Goal: Transaction & Acquisition: Download file/media

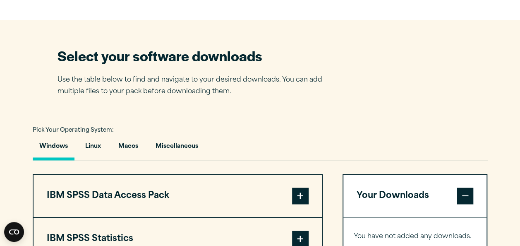
scroll to position [538, 0]
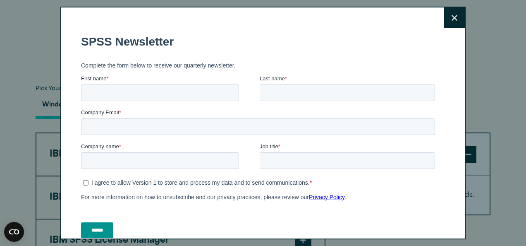
click at [444, 23] on button "Close" at bounding box center [454, 17] width 21 height 21
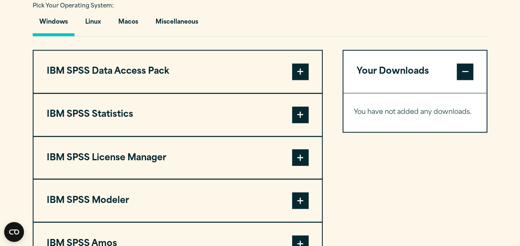
scroll to position [662, 0]
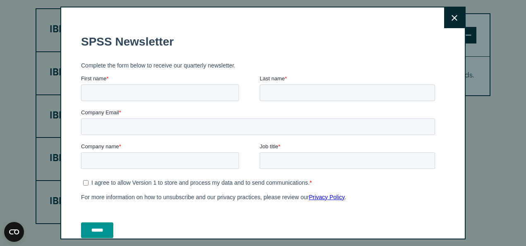
click at [444, 22] on button "Close" at bounding box center [454, 17] width 21 height 21
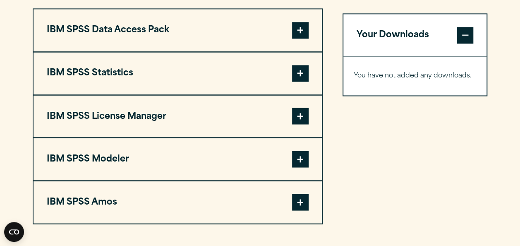
scroll to position [621, 0]
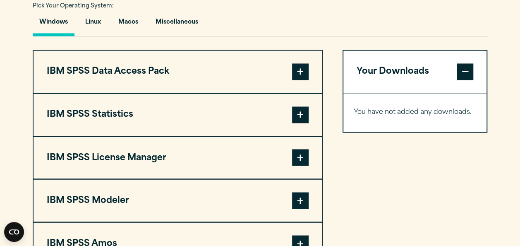
click at [297, 116] on span at bounding box center [300, 114] width 17 height 17
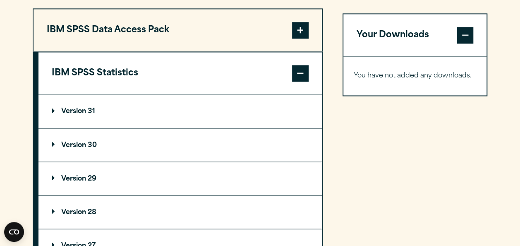
scroll to position [703, 0]
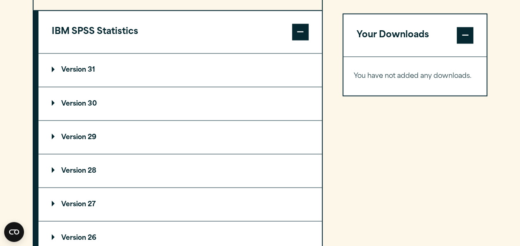
click at [59, 102] on p "Version 30" at bounding box center [74, 103] width 45 height 7
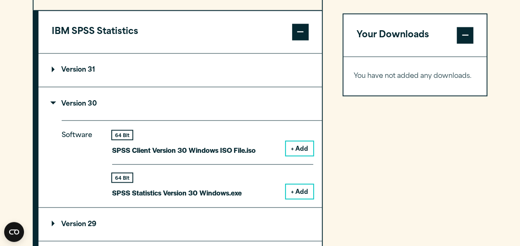
click at [301, 189] on button "+ Add" at bounding box center [299, 191] width 27 height 14
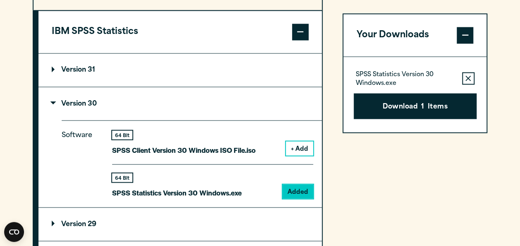
click at [395, 109] on button "Download 1 Items" at bounding box center [415, 106] width 123 height 26
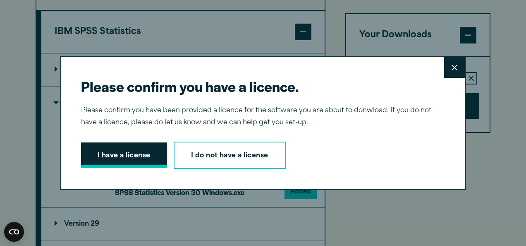
click at [126, 160] on button "I have a license" at bounding box center [124, 155] width 86 height 26
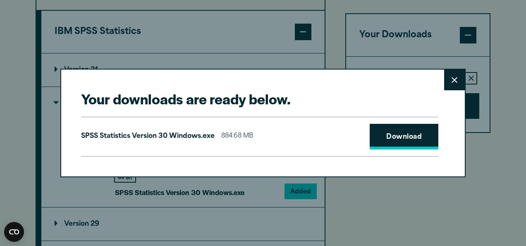
click at [396, 142] on link "Download" at bounding box center [404, 137] width 69 height 26
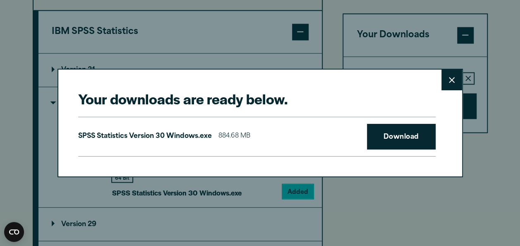
click at [246, 205] on div "Your downloads are ready below. Close SPSS Statistics Version 30 Windows.exe 88…" at bounding box center [260, 123] width 520 height 246
